Goal: Task Accomplishment & Management: Complete application form

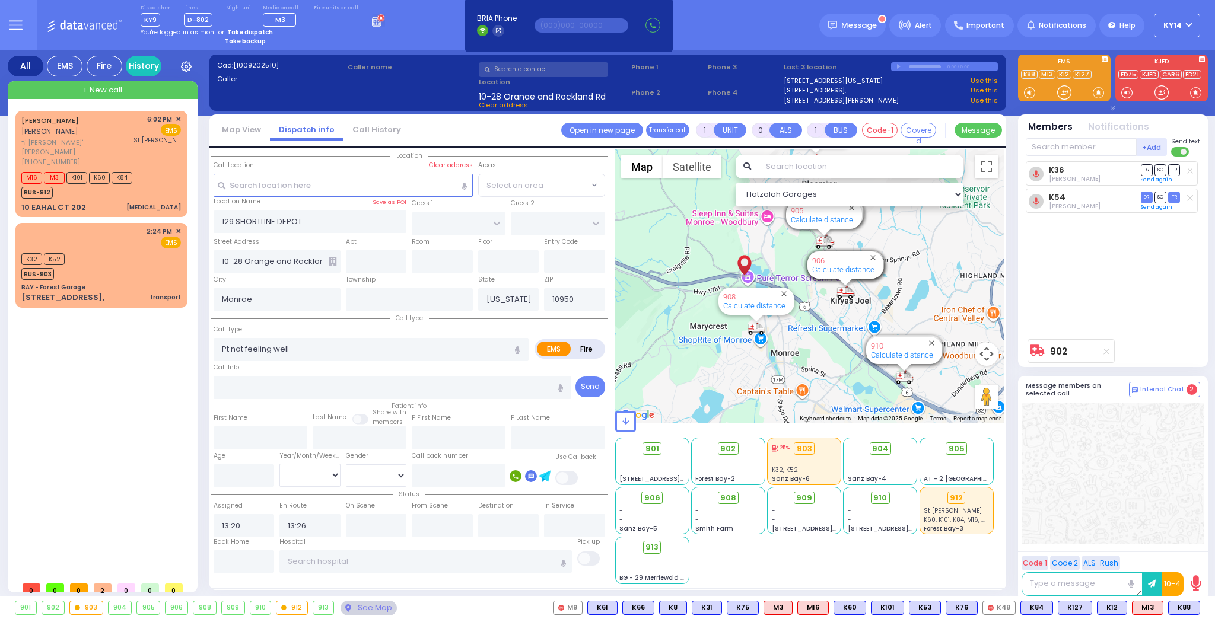
select select
click at [798, 467] on div "K32, K52" at bounding box center [804, 470] width 65 height 9
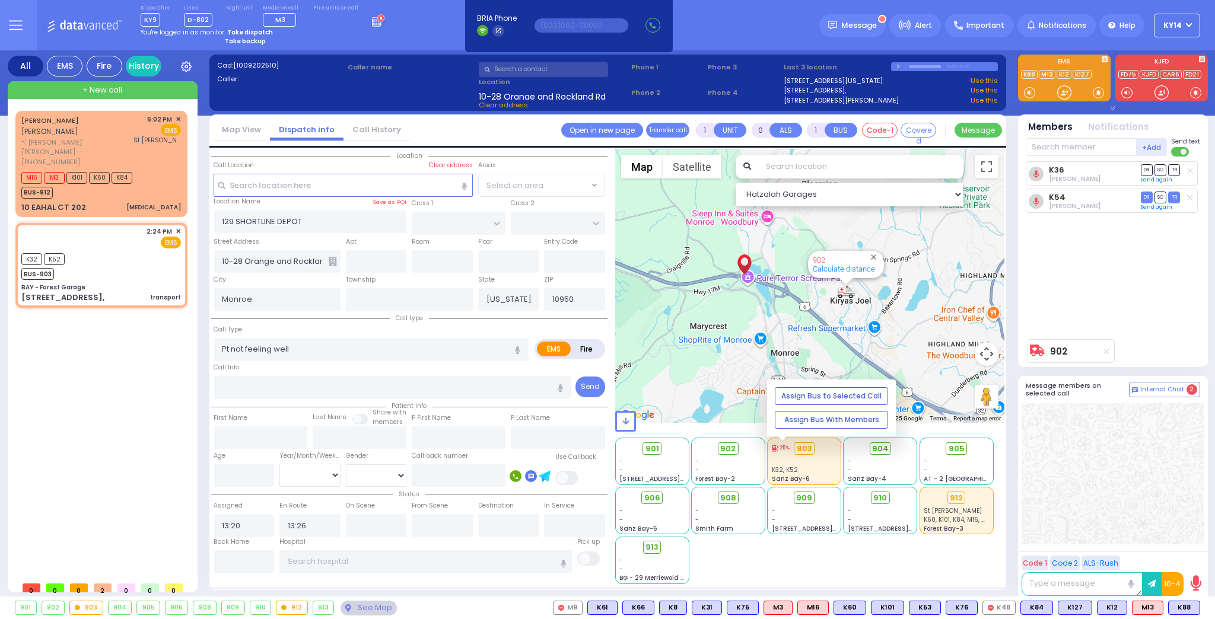
type input "2"
type input "1"
select select
type input "transport"
radio input "true"
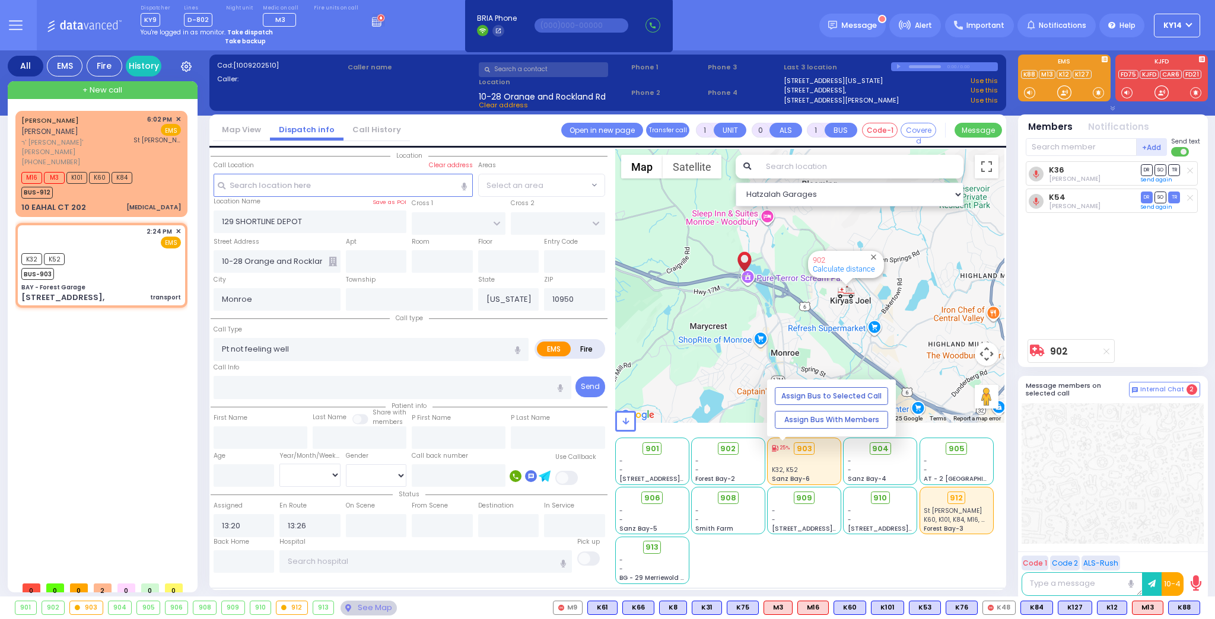
select select
type input "14:24"
select select "Hatzalah Garages"
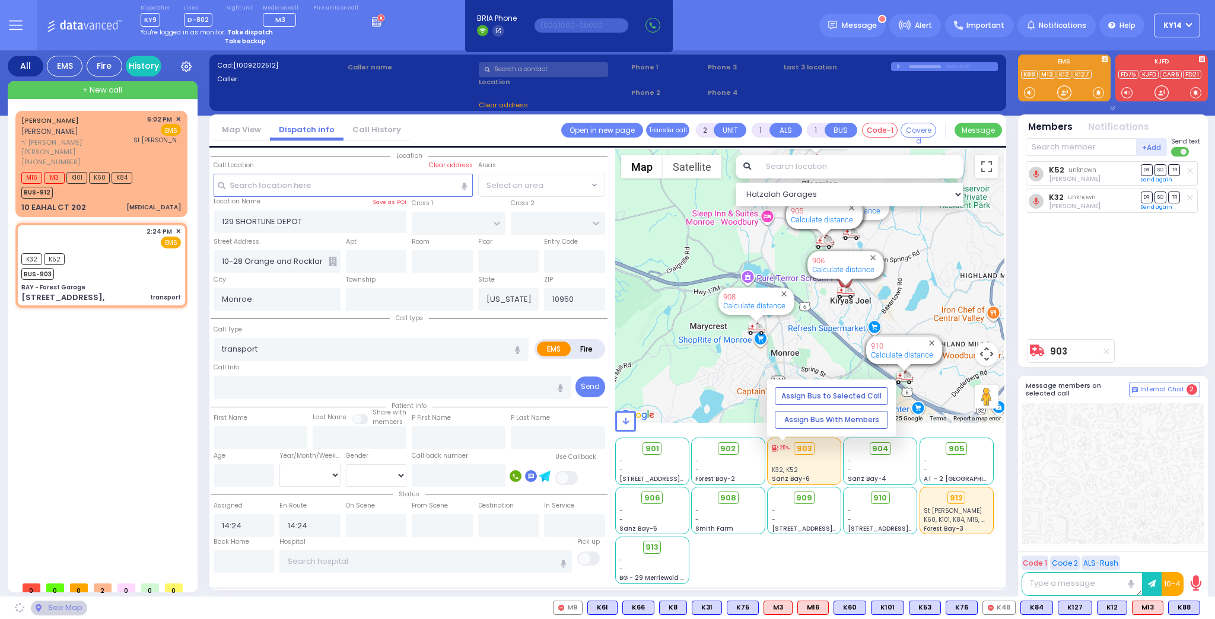
type input "BAY - Forest Garage"
type input "SANZ COURT"
type input "HAYES COURT"
type input "[STREET_ADDRESS],"
select select "SECTION 2"
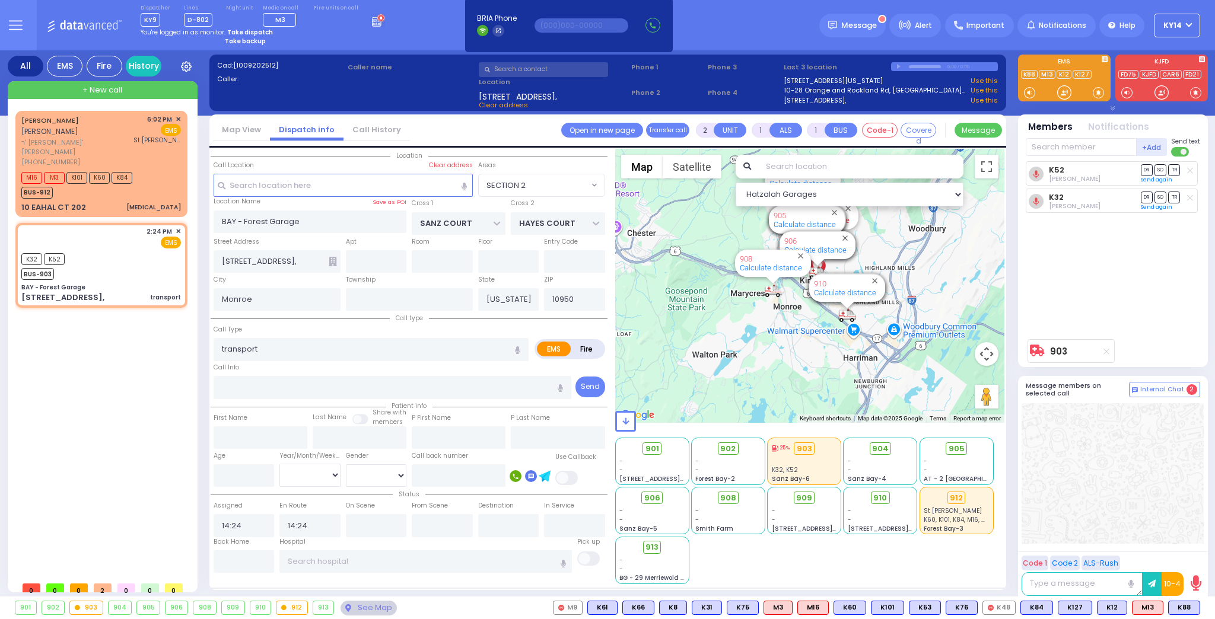
click at [848, 221] on link "Calculate distance" at bounding box center [818, 220] width 62 height 9
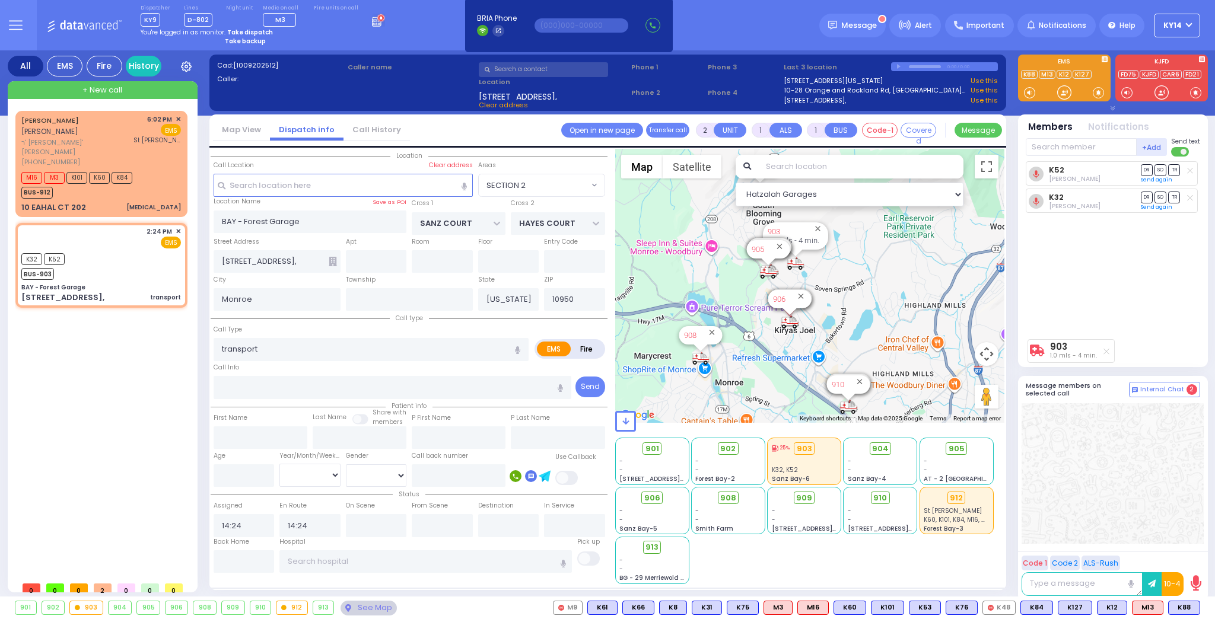
click at [797, 250] on div at bounding box center [795, 253] width 15 height 7
drag, startPoint x: 798, startPoint y: 241, endPoint x: 791, endPoint y: 232, distance: 11.9
click at [797, 240] on span "1.0 mls - 4 min." at bounding box center [794, 240] width 52 height 9
click at [827, 241] on div "903 1.0 mls - 4 min. Calculate distance" at bounding box center [795, 235] width 65 height 27
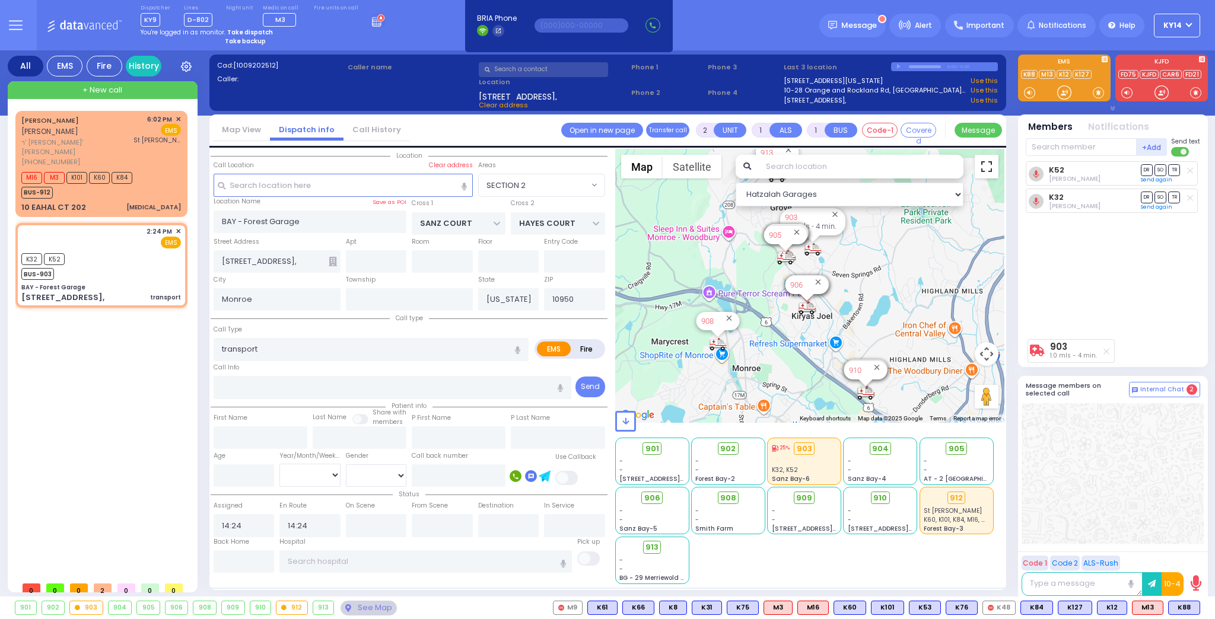
drag, startPoint x: 983, startPoint y: 174, endPoint x: 983, endPoint y: 215, distance: 40.9
click at [983, 174] on button "Toggle fullscreen view" at bounding box center [987, 167] width 24 height 24
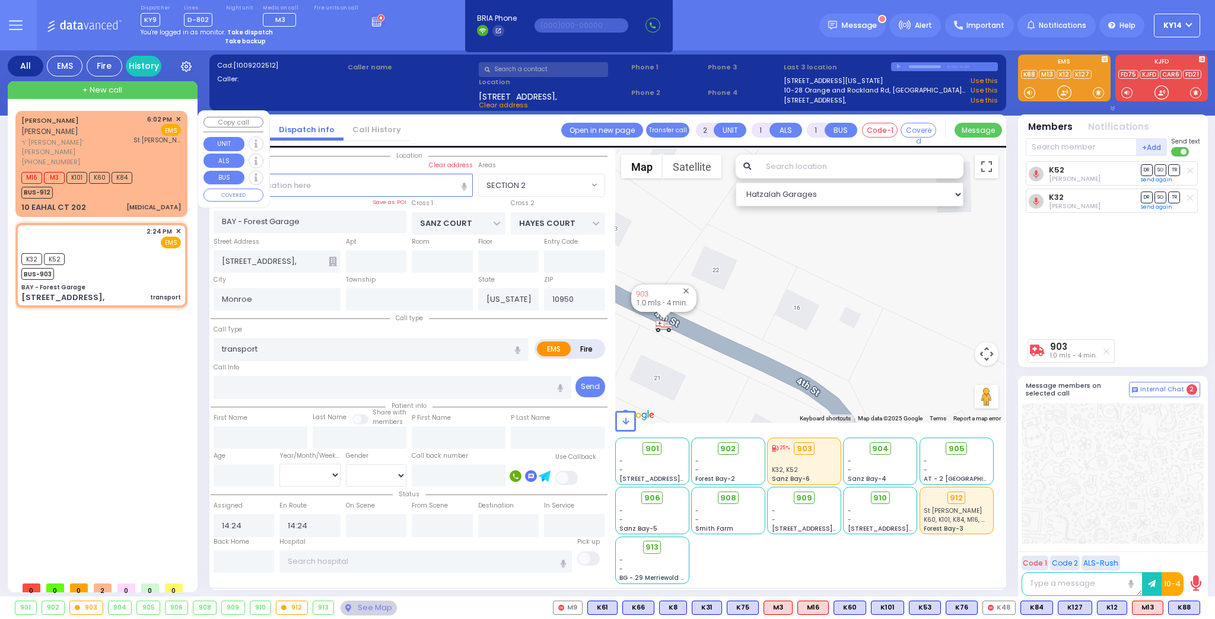
click at [160, 169] on div "M16 M3 K101 K60 K84 BUS-912" at bounding box center [101, 184] width 160 height 30
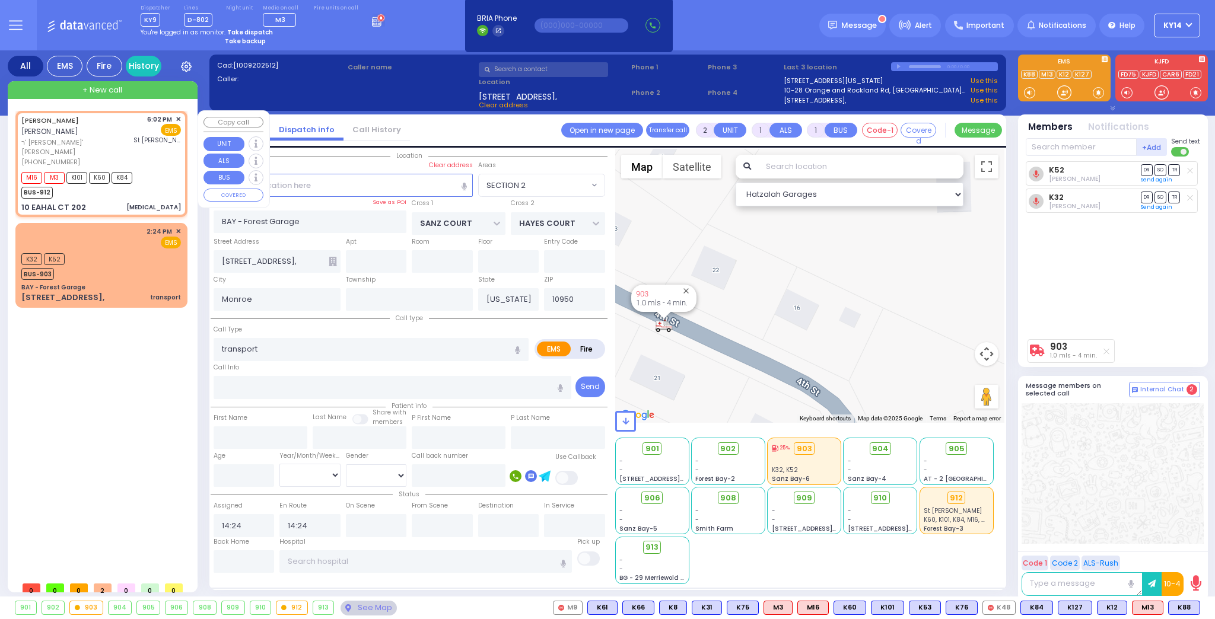
select select
type input "[MEDICAL_DATA]"
radio input "true"
type input "SHLOME"
type input "[PERSON_NAME]"
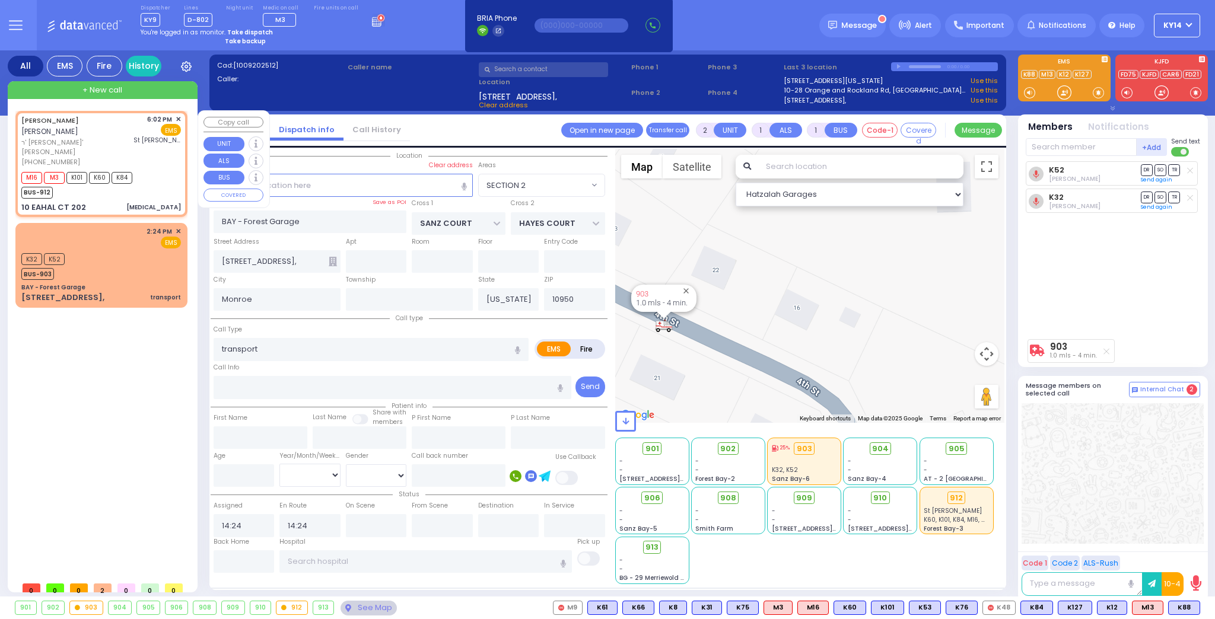
select select
select select "[DEMOGRAPHIC_DATA]"
type input "18:02"
type input "18:03"
type input "[GEOGRAPHIC_DATA]"
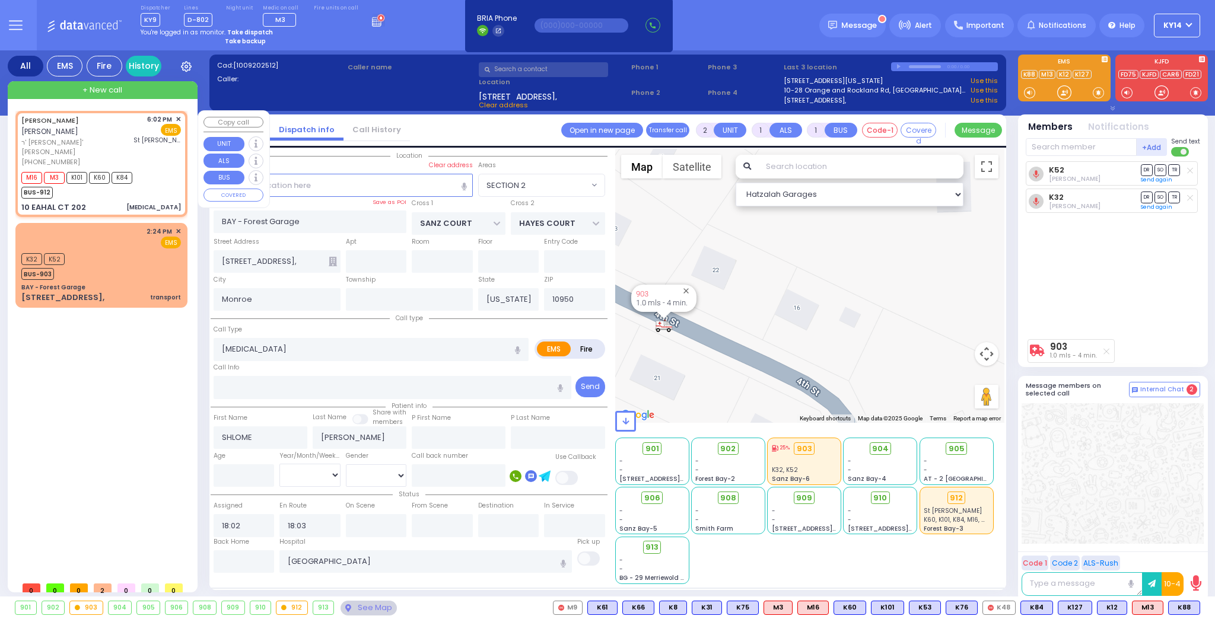
select select "Hatzalah Garages"
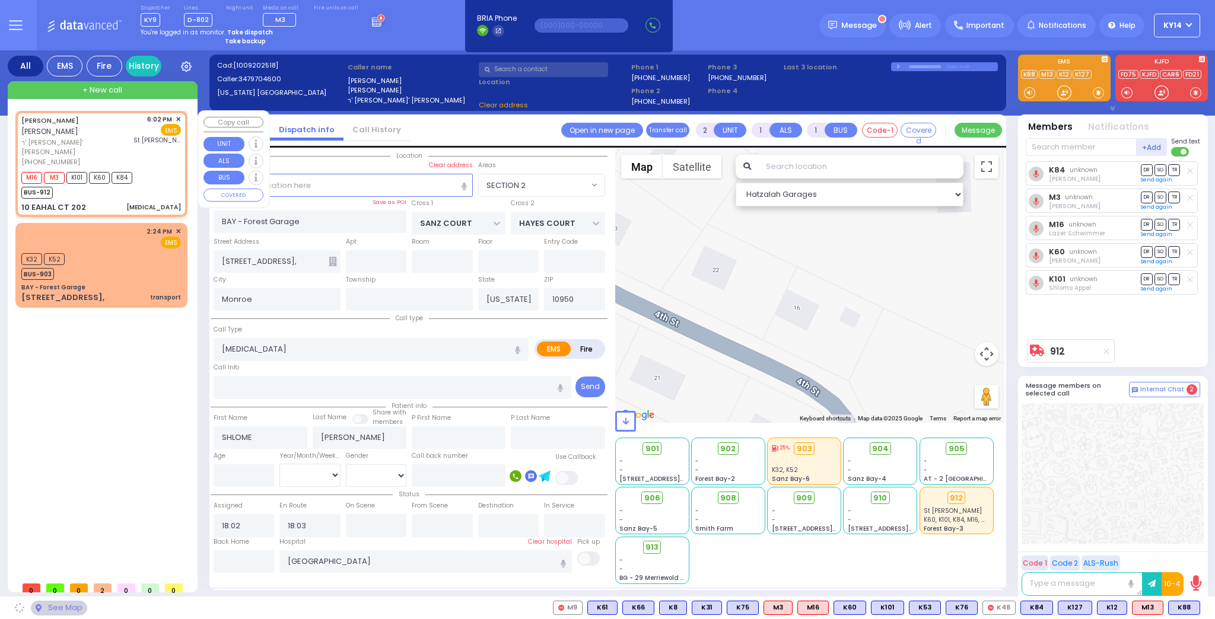
type input "BUCHANAN COURT"
type input "GARFIELD RD"
type input "10 EAHAL CT"
type input "202"
select select "SECTION 1"
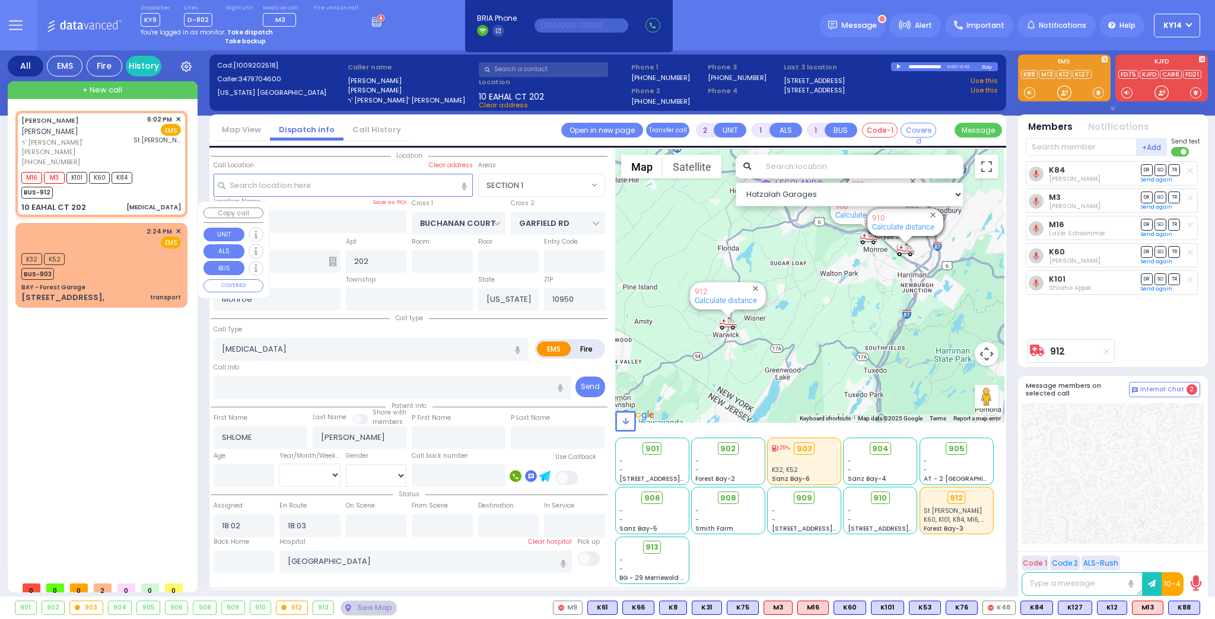
click at [138, 250] on div "K32 K52 BUS-903" at bounding box center [101, 265] width 160 height 30
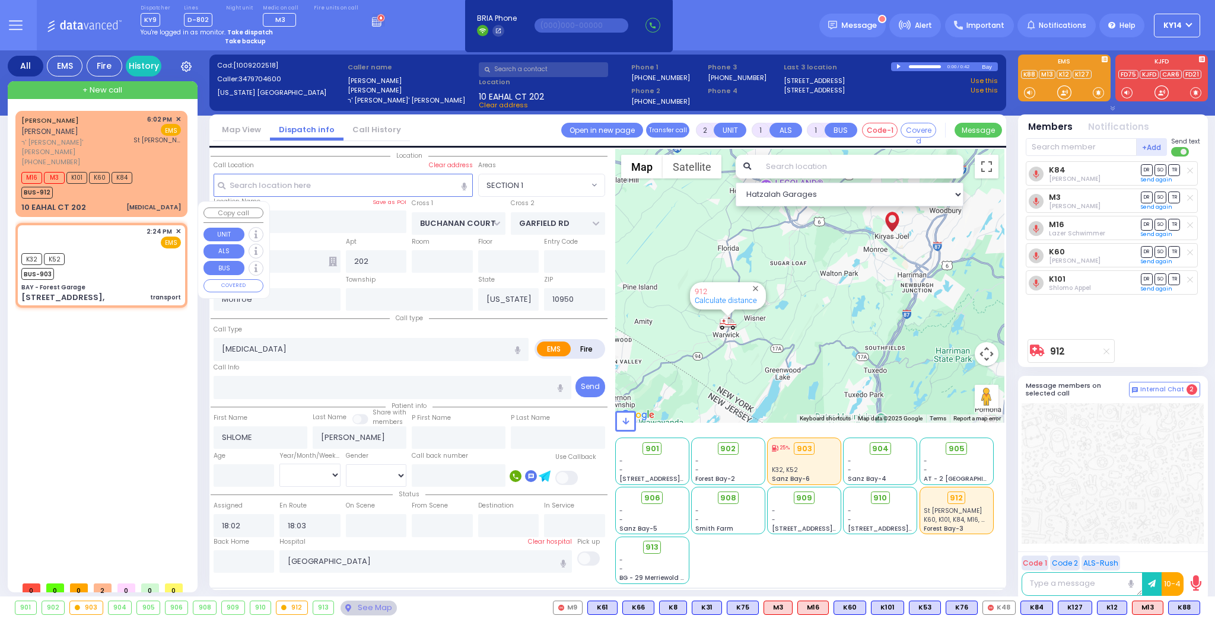
select select
type input "transport"
radio input "true"
select select
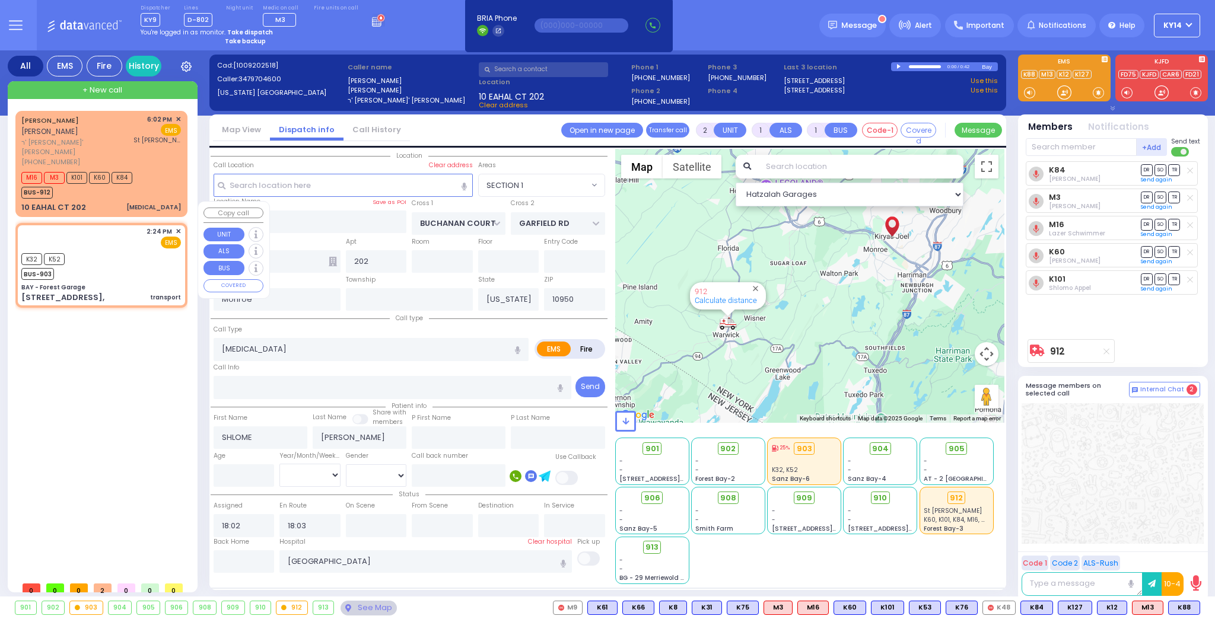
type input "14:24"
select select "Hatzalah Garages"
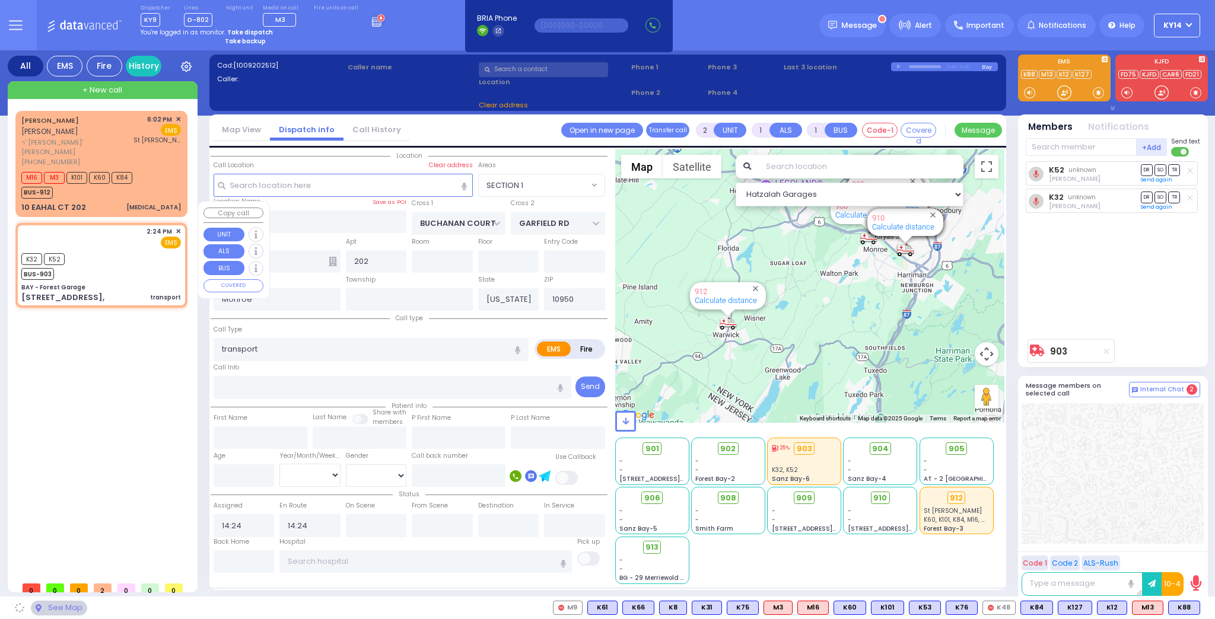
type input "BAY - Forest Garage"
type input "SANZ COURT"
type input "HAYES COURT"
type input "[STREET_ADDRESS],"
select select "SECTION 2"
